Goal: Task Accomplishment & Management: Complete application form

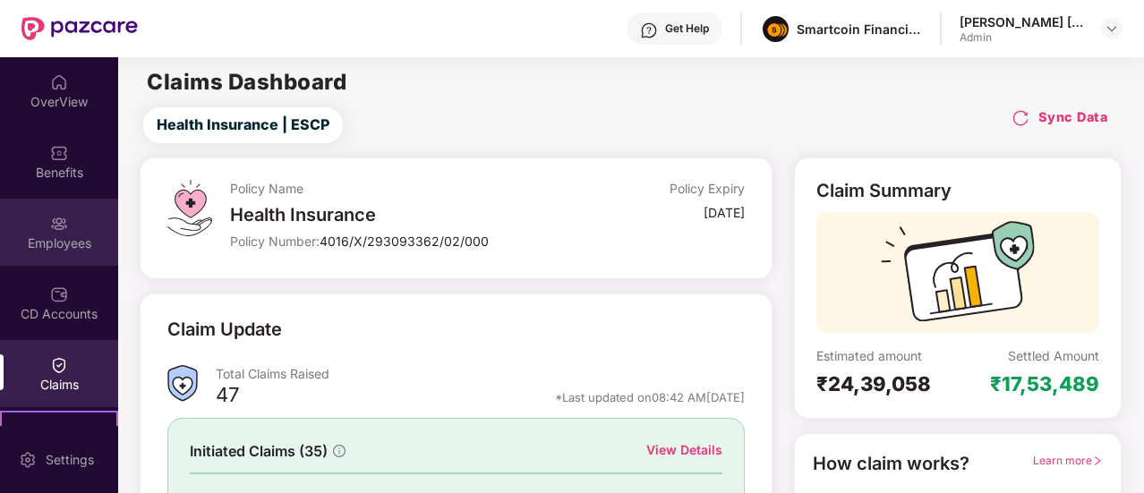
click at [51, 252] on div "Employees" at bounding box center [59, 232] width 118 height 67
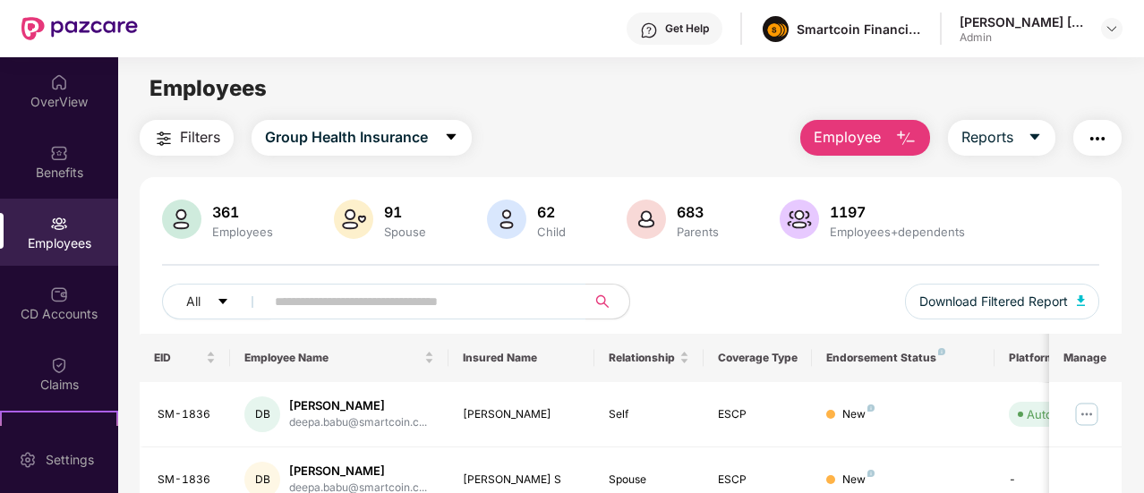
click at [857, 125] on button "Employee" at bounding box center [865, 138] width 130 height 36
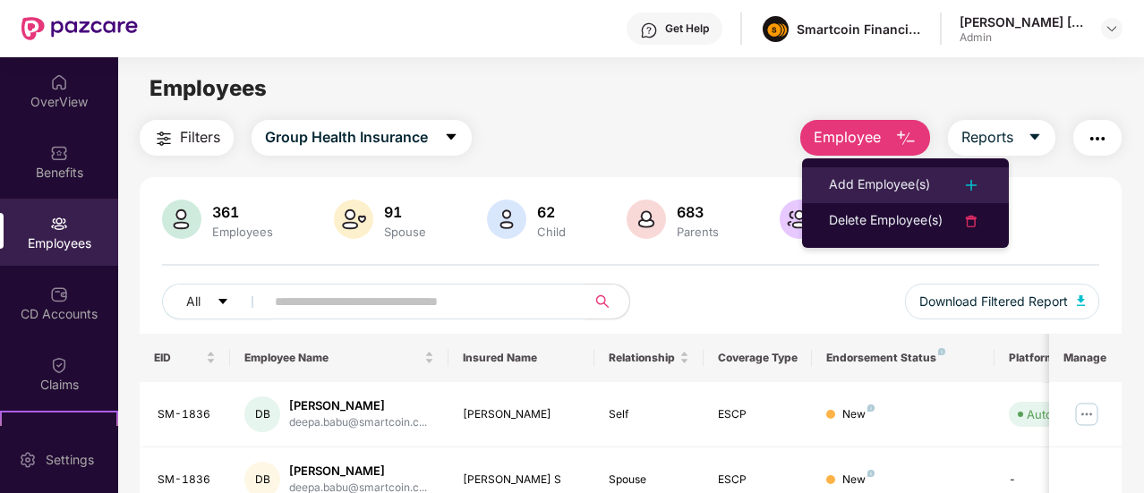
click at [941, 182] on div "Add Employee(s)" at bounding box center [905, 185] width 153 height 21
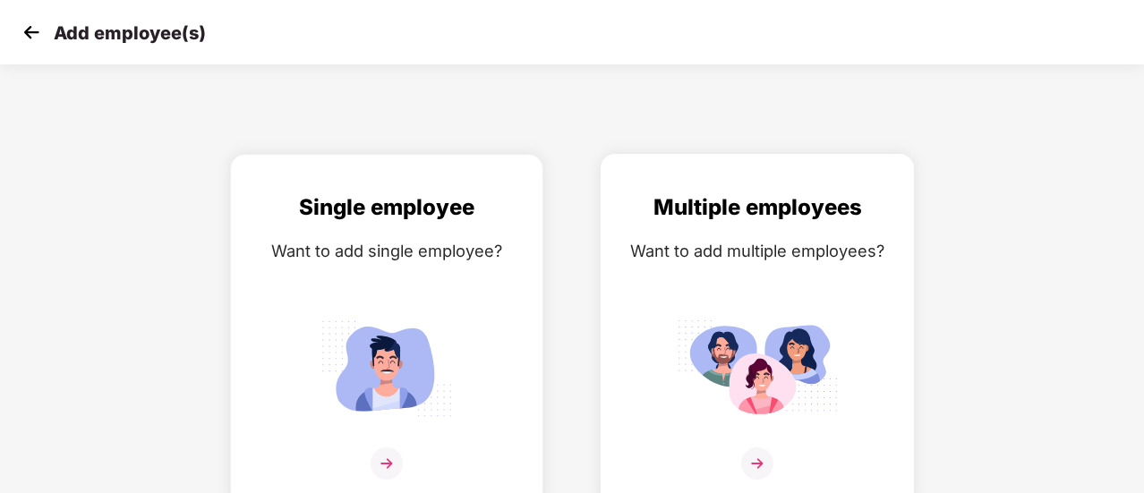
scroll to position [13, 0]
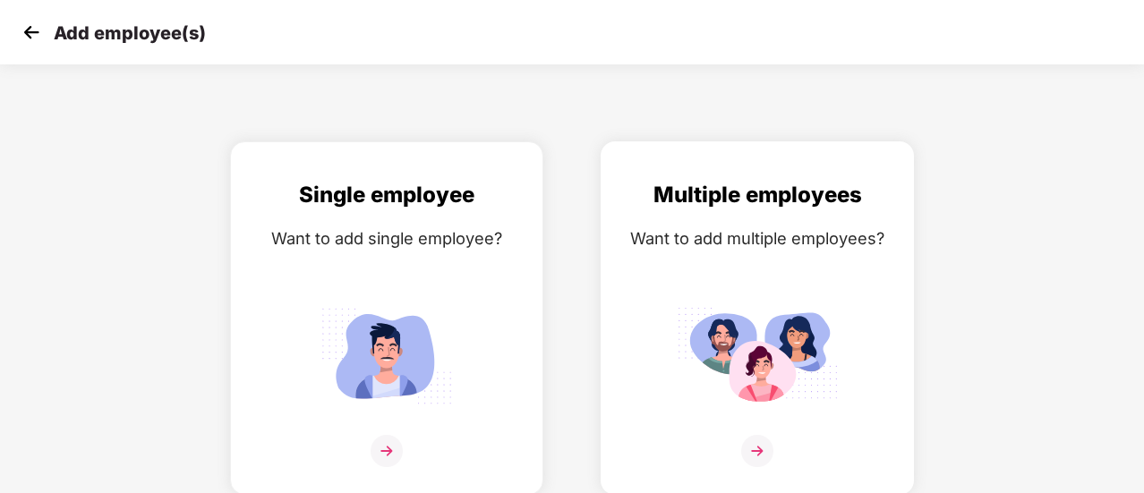
click at [749, 440] on img at bounding box center [757, 451] width 32 height 32
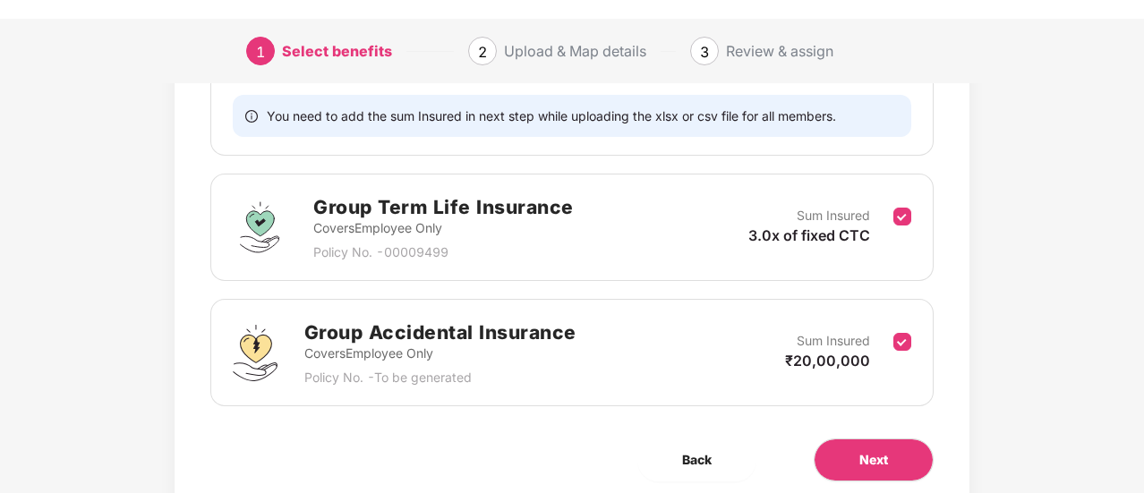
scroll to position [476, 0]
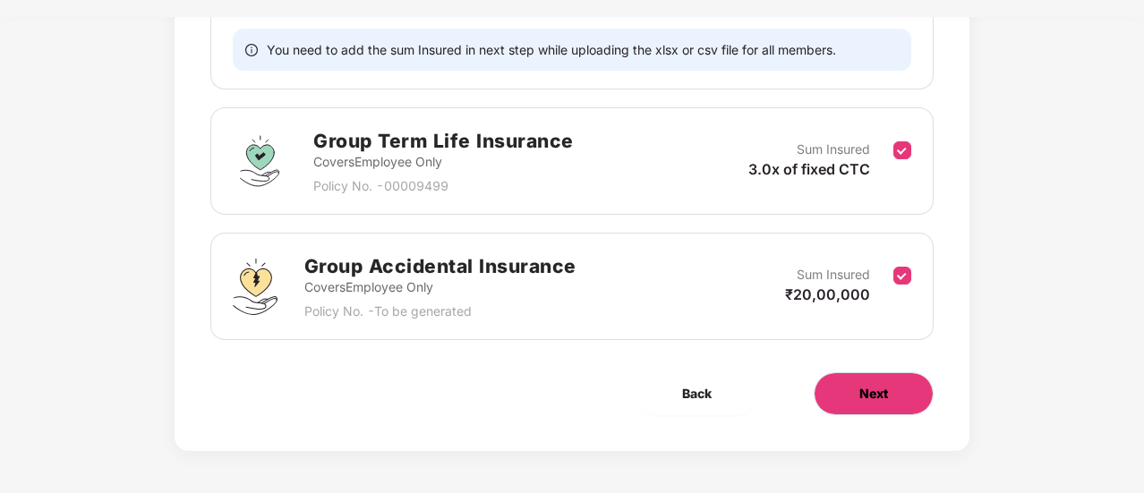
click at [844, 392] on button "Next" at bounding box center [874, 393] width 120 height 43
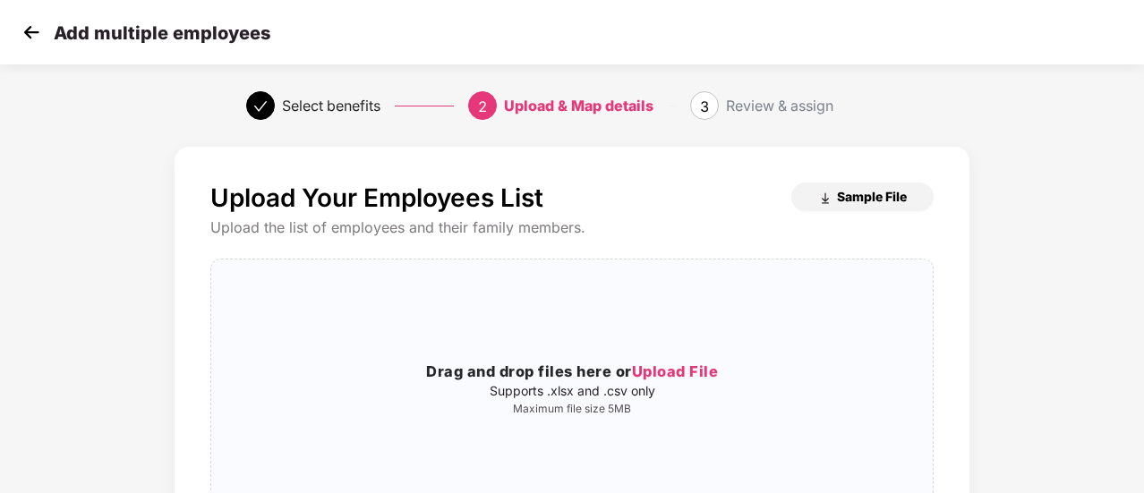
click at [869, 203] on span "Sample File" at bounding box center [872, 196] width 70 height 17
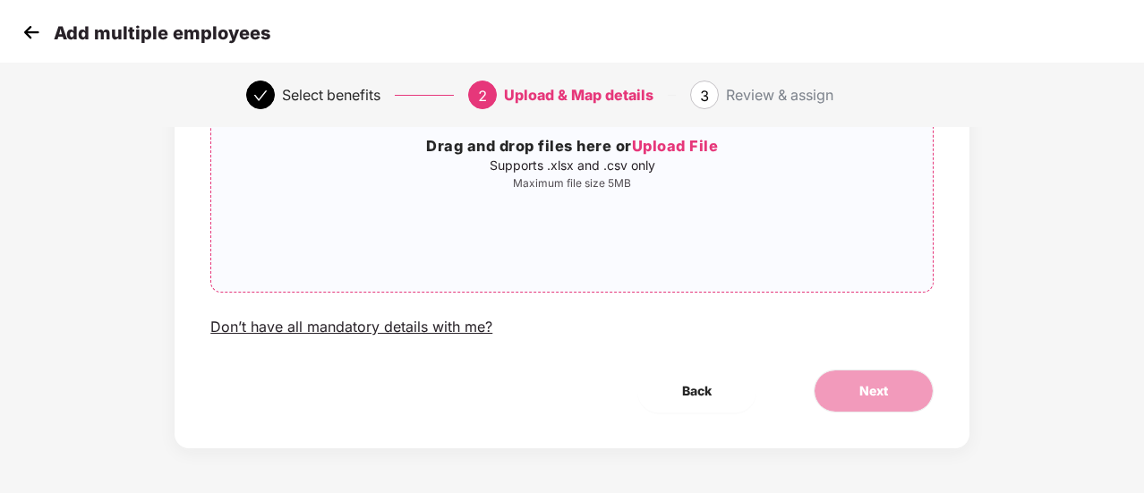
click at [696, 151] on span "Upload File" at bounding box center [675, 146] width 87 height 18
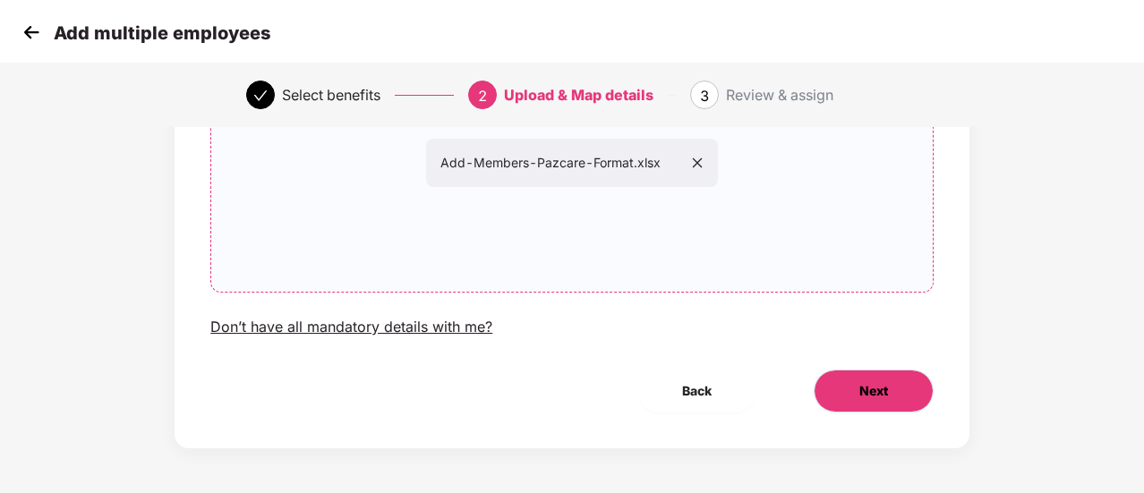
click at [861, 393] on span "Next" at bounding box center [873, 391] width 29 height 20
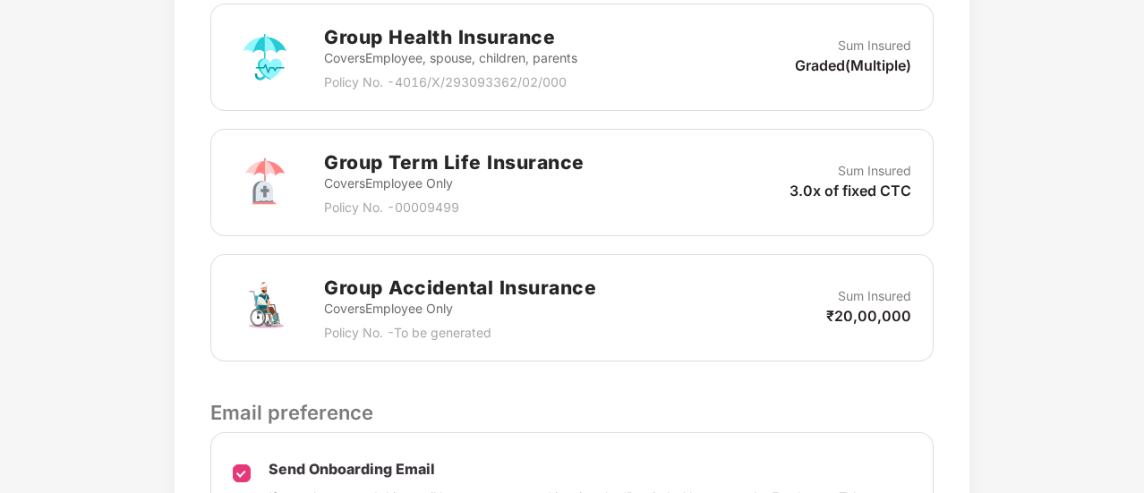
scroll to position [772, 0]
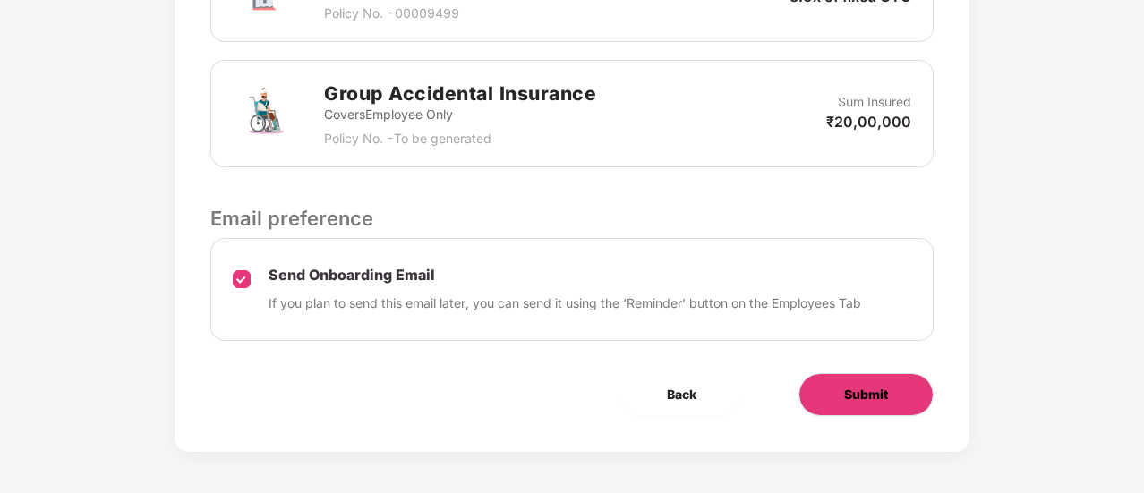
click at [850, 391] on span "Submit" at bounding box center [866, 395] width 44 height 20
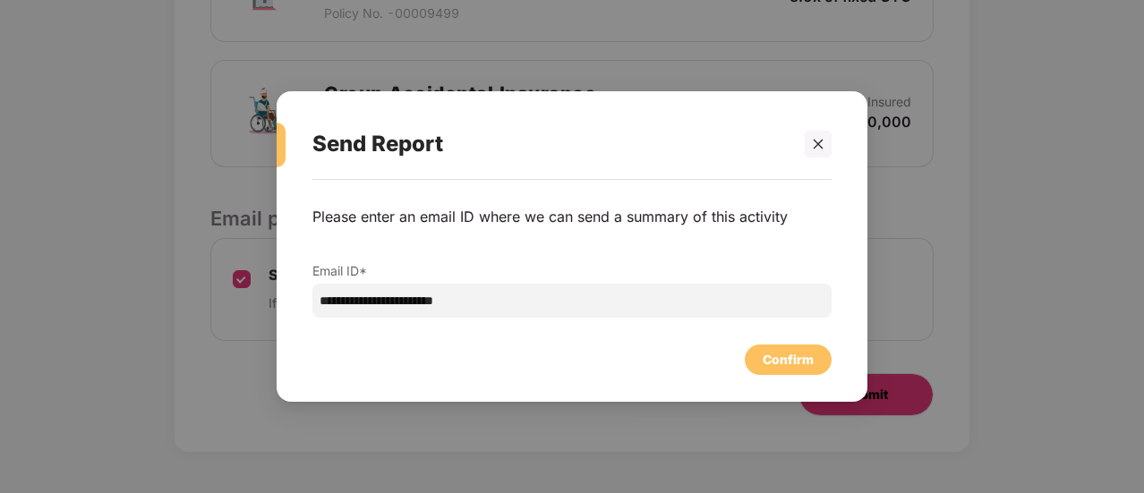
scroll to position [0, 0]
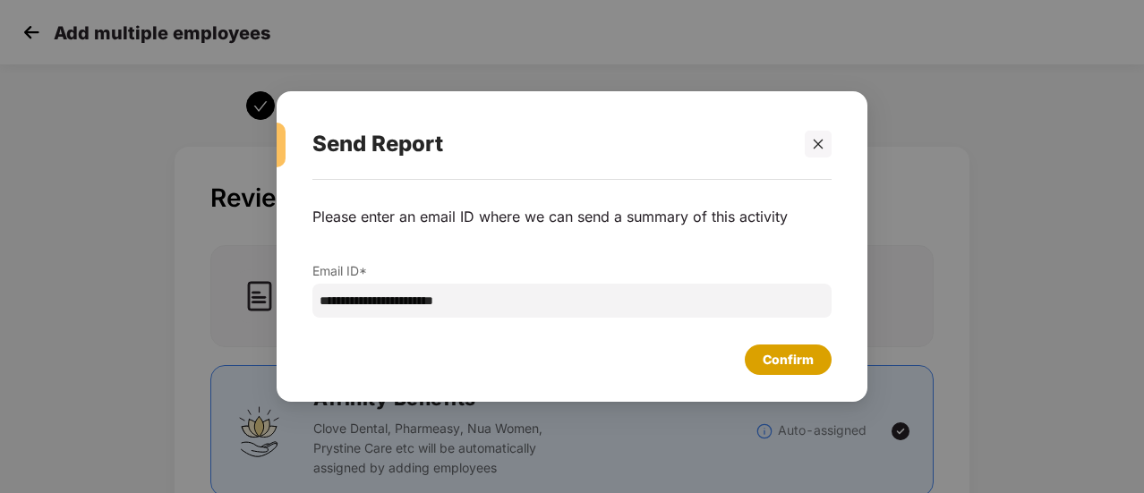
click at [807, 355] on div "Confirm" at bounding box center [788, 360] width 51 height 20
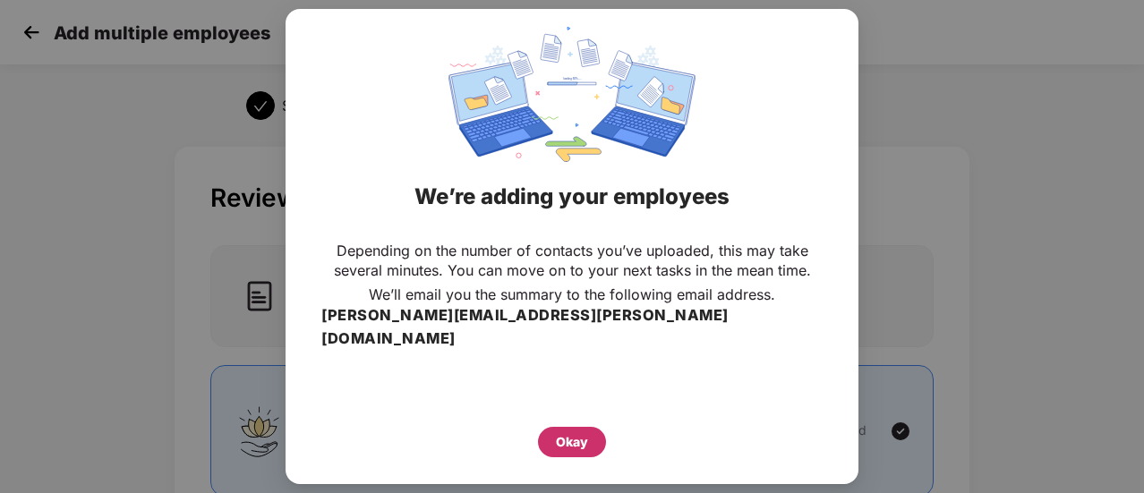
click at [559, 432] on div "Okay" at bounding box center [572, 442] width 32 height 20
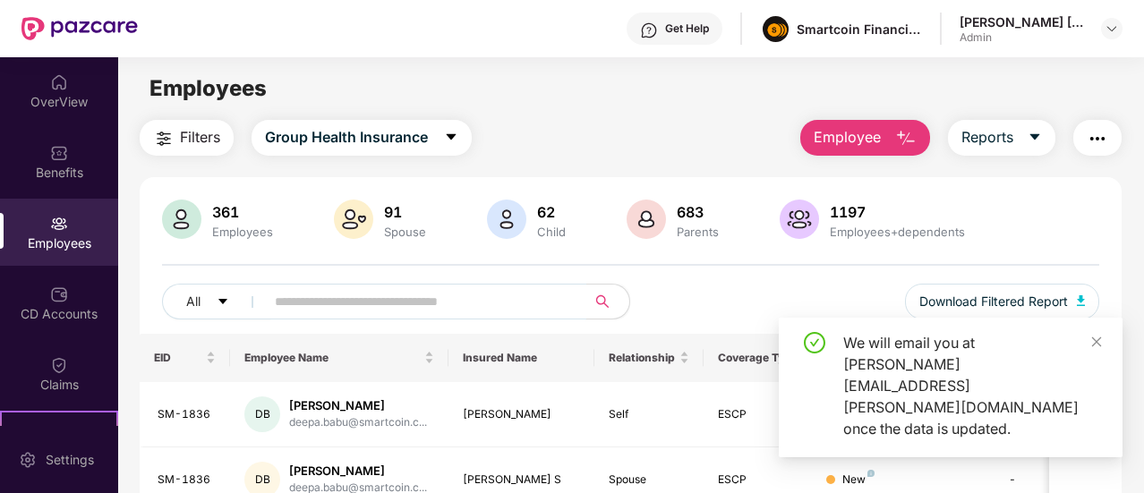
click at [405, 305] on input "text" at bounding box center [418, 301] width 287 height 27
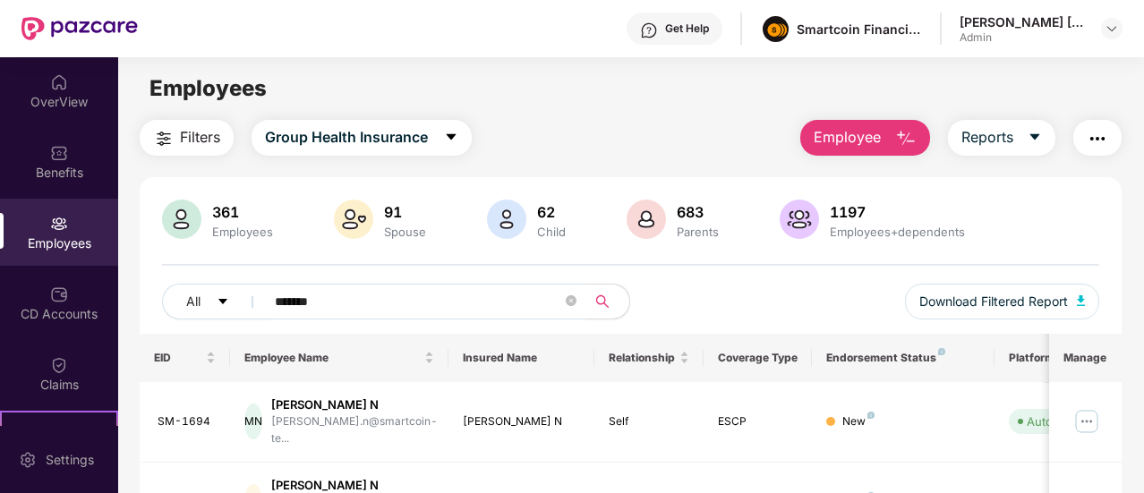
scroll to position [82, 0]
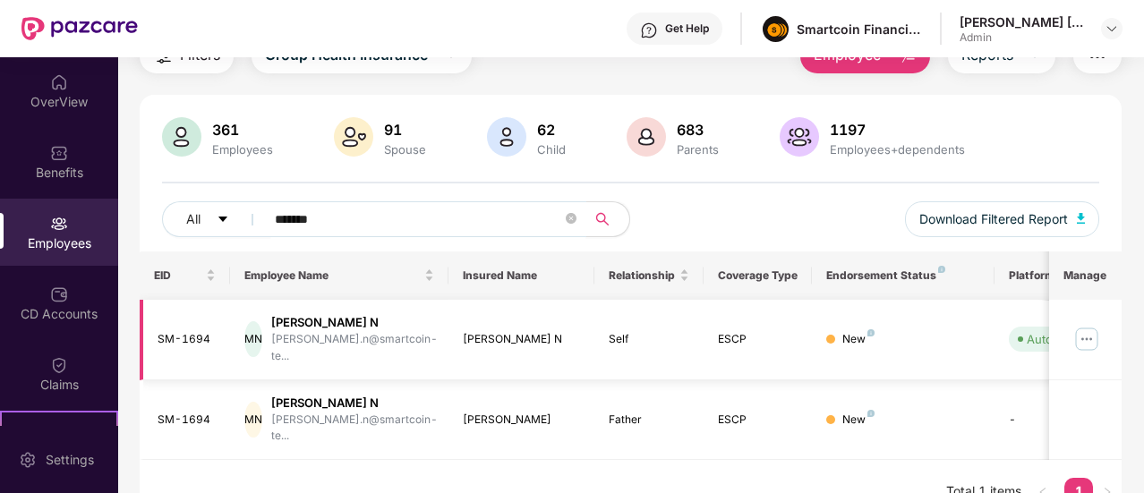
type input "*******"
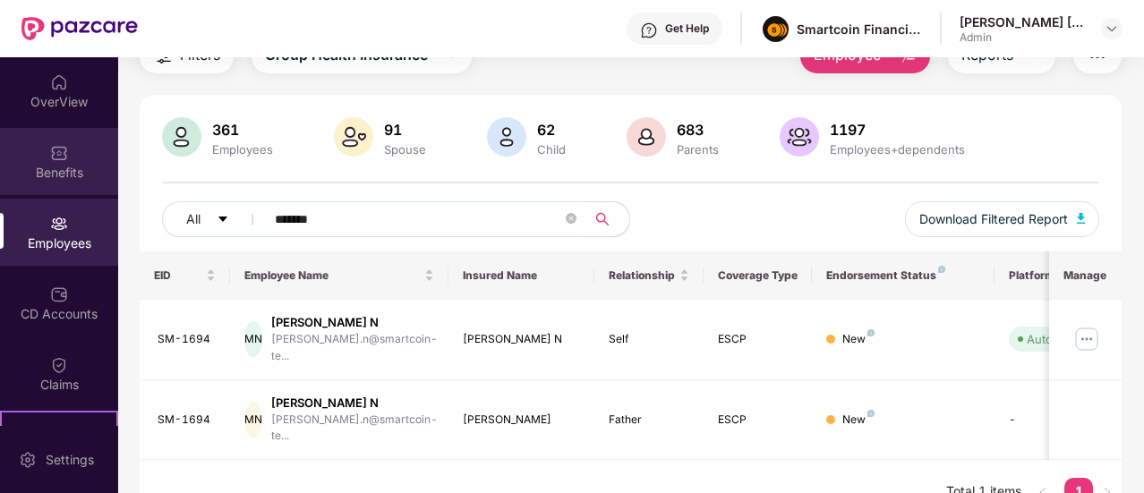
scroll to position [0, 0]
